Goal: Communication & Community: Answer question/provide support

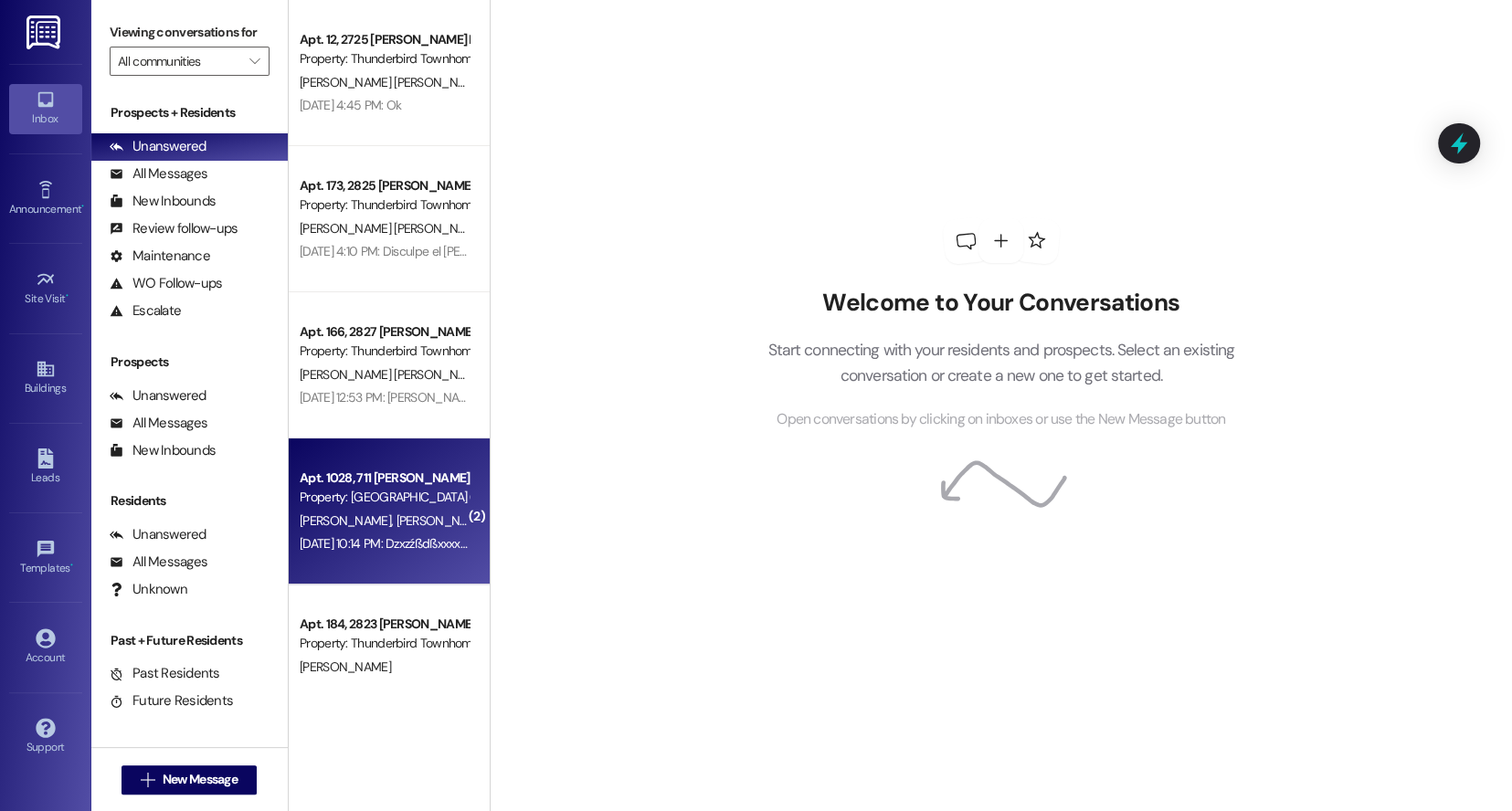
click at [439, 533] on div "[DATE] 10:14 PM: Dzxzźßdßxxxxßxzßdd [DATE] 10:14 PM: Dzxzźßdßxxxxßxzßdd" at bounding box center [384, 544] width 172 height 23
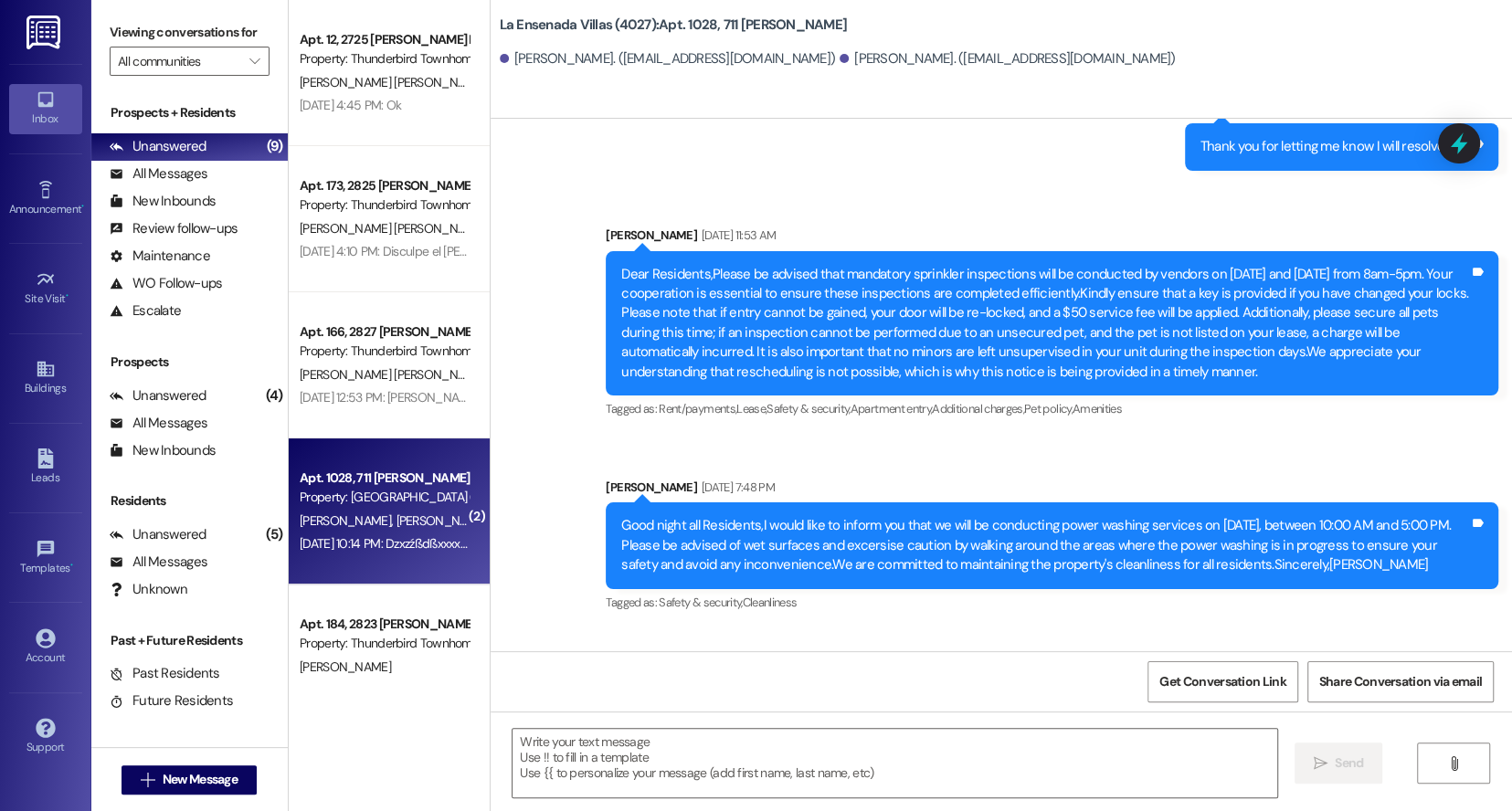
click at [194, 519] on div "Residents Unanswered (5) Unanswered: [PERSON_NAME] identifies open questions an…" at bounding box center [190, 547] width 197 height 112
click at [185, 530] on div "Unanswered" at bounding box center [158, 535] width 97 height 19
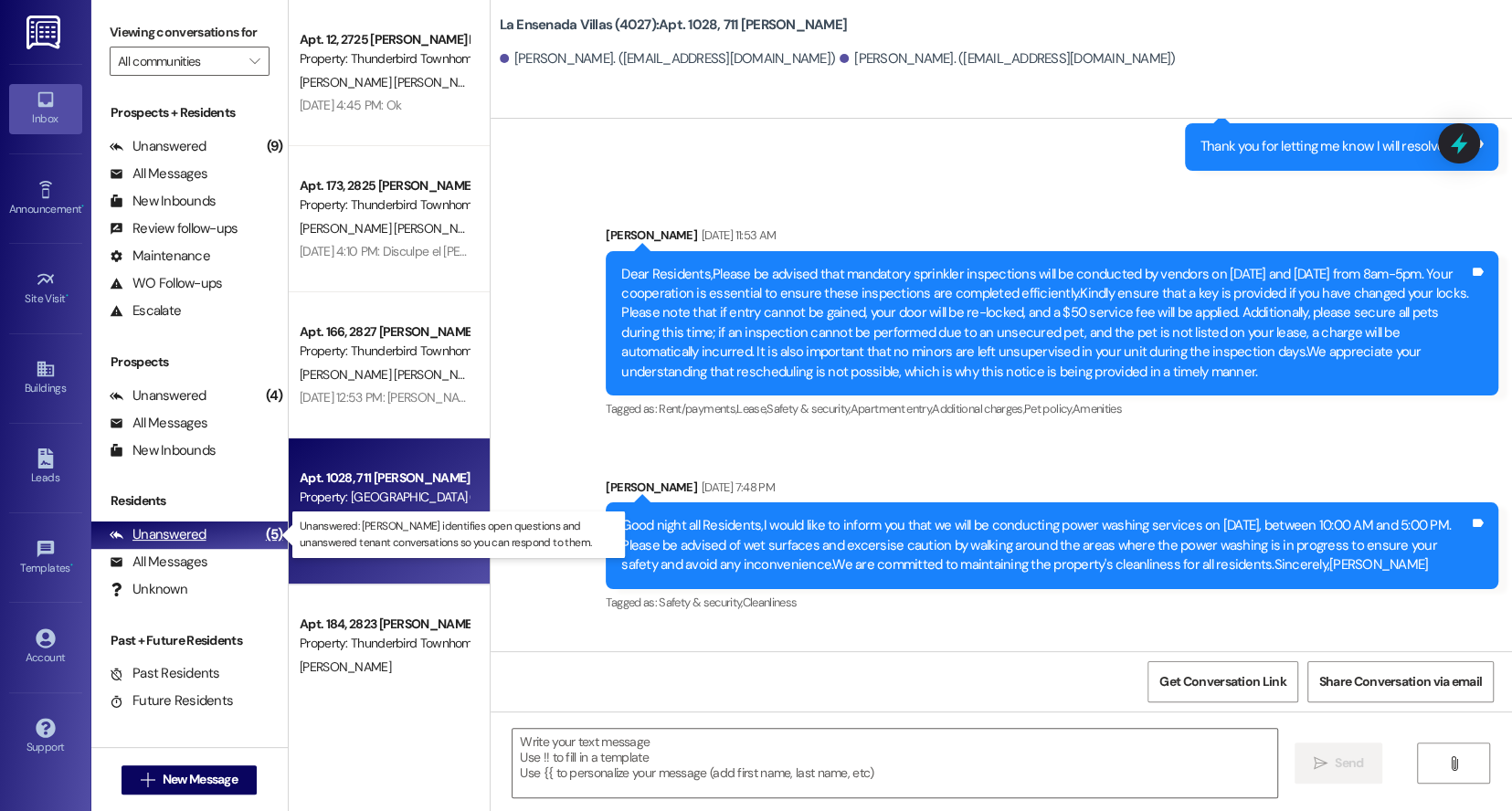
click at [201, 535] on div "Unanswered" at bounding box center [158, 535] width 97 height 19
click at [200, 534] on div "Unanswered" at bounding box center [158, 535] width 97 height 19
